Goal: Transaction & Acquisition: Purchase product/service

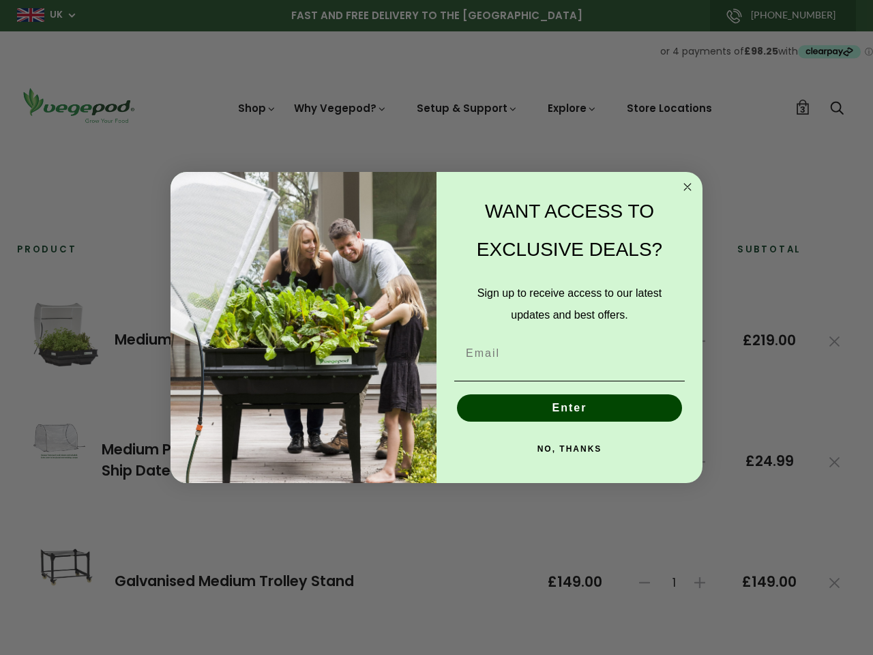
click at [436, 327] on div "WANT ACCESS TO EXCLUSIVE DEALS? Sign up to receive access to our latest updates…" at bounding box center [562, 327] width 252 height 284
click at [687, 187] on icon "Close dialog" at bounding box center [687, 186] width 7 height 7
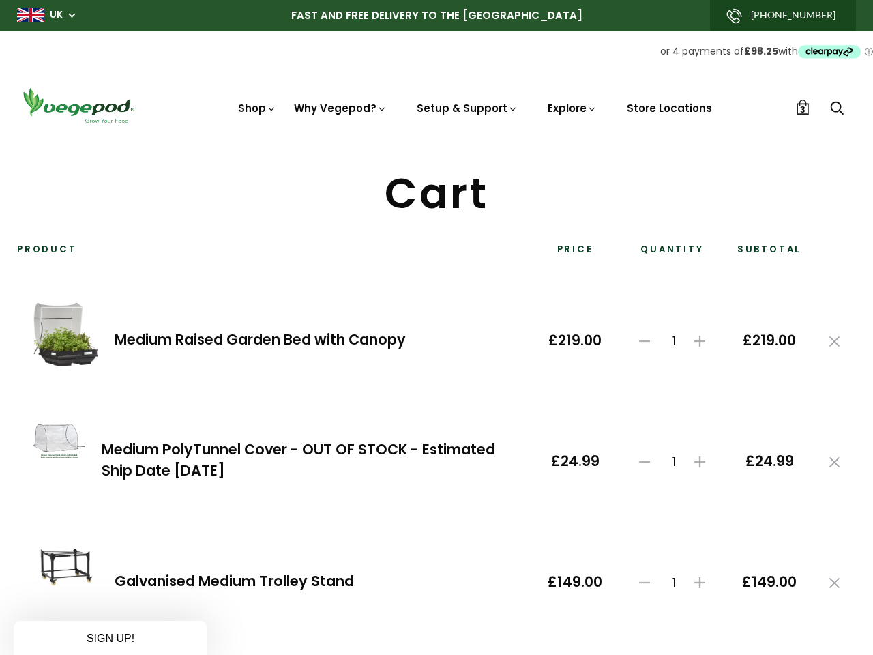
click at [569, 426] on button "Enter" at bounding box center [569, 439] width 225 height 27
click at [569, 449] on td "£24.99" at bounding box center [574, 461] width 87 height 114
